Goal: Information Seeking & Learning: Learn about a topic

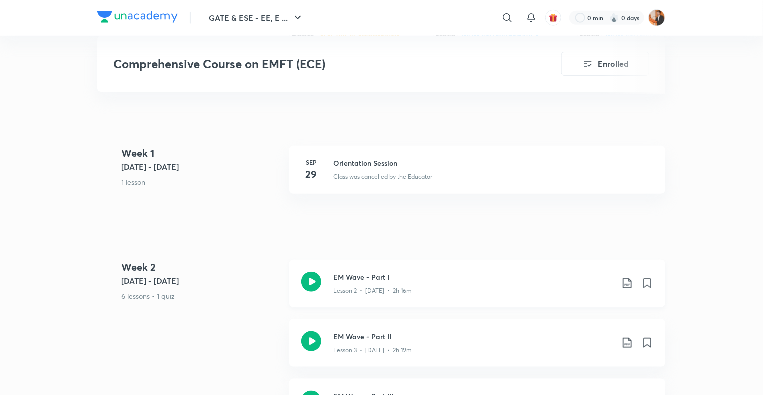
scroll to position [415, 0]
click at [438, 280] on div "Lesson 2 • [DATE] • 2h 16m" at bounding box center [473, 286] width 280 height 13
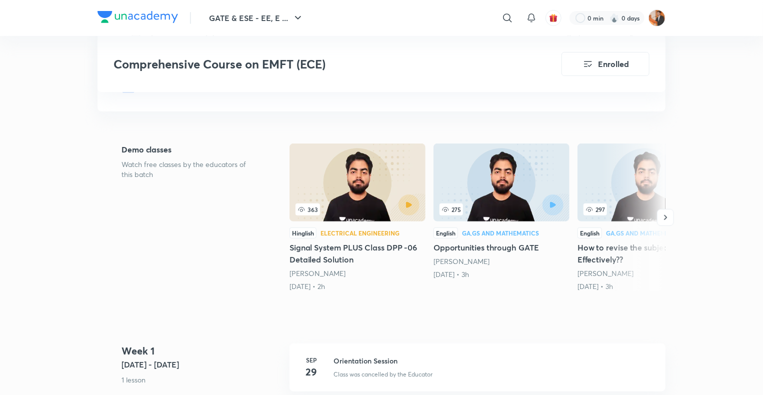
scroll to position [217, 0]
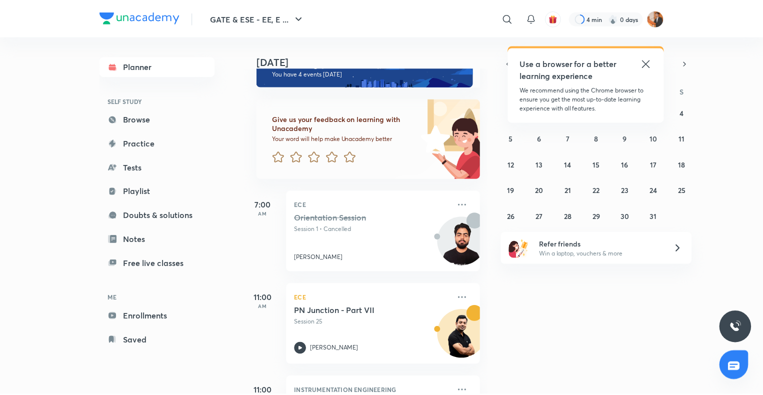
scroll to position [28, 0]
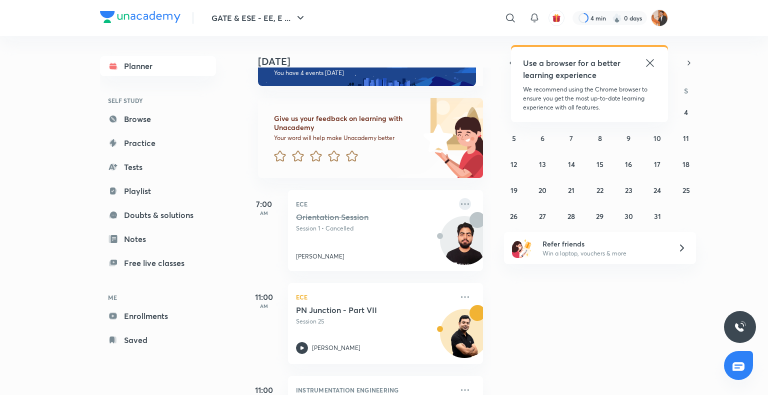
click at [459, 205] on icon at bounding box center [465, 204] width 12 height 12
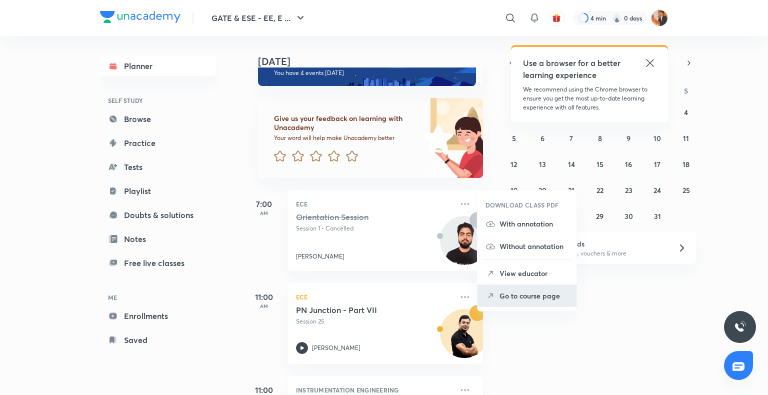
click at [511, 299] on p "Go to course page" at bounding box center [533, 295] width 69 height 10
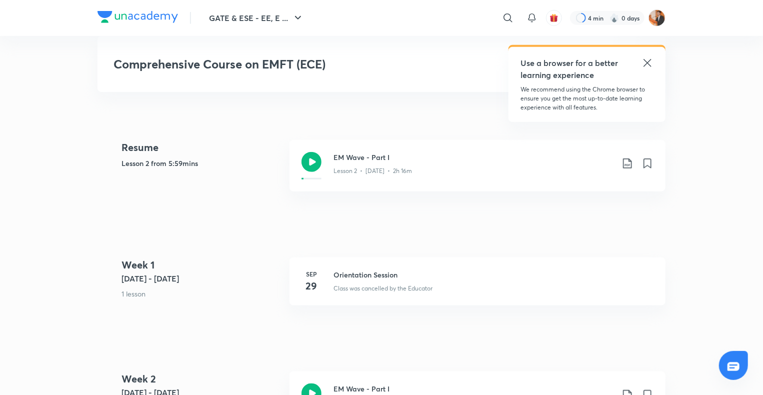
scroll to position [442, 0]
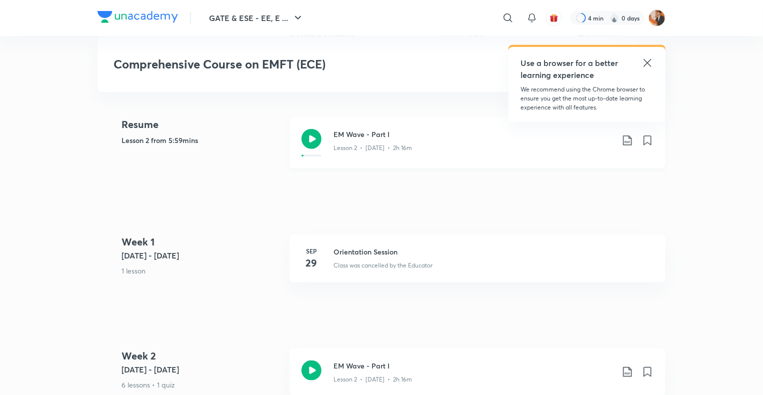
click at [428, 148] on div "Lesson 2 • [DATE] • 2h 16m" at bounding box center [473, 145] width 280 height 13
